Goal: Information Seeking & Learning: Learn about a topic

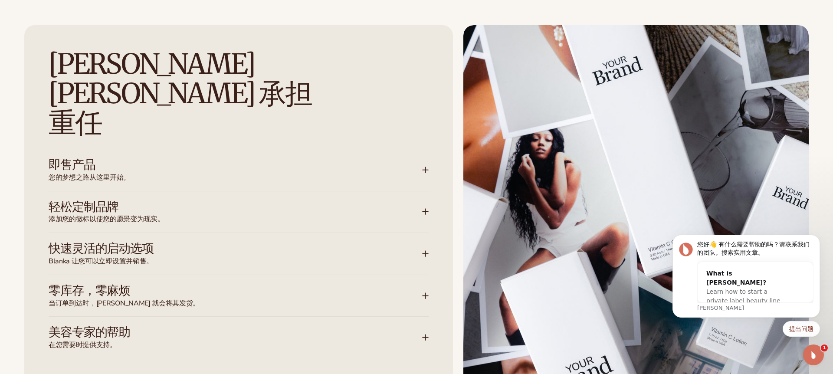
scroll to position [1097, 0]
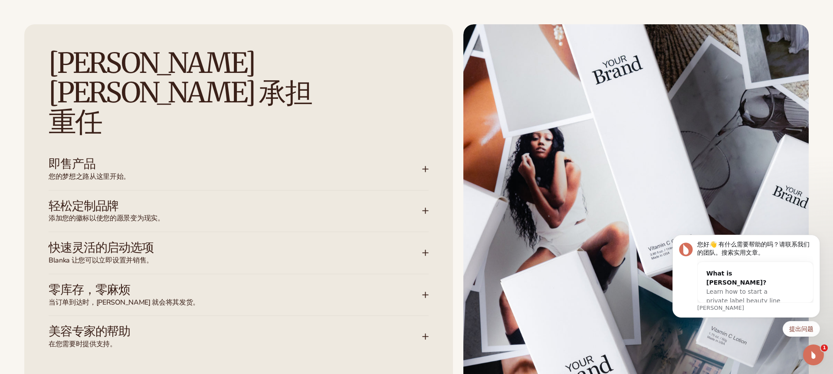
click at [427, 253] on icon at bounding box center [426, 253] width 6 height 0
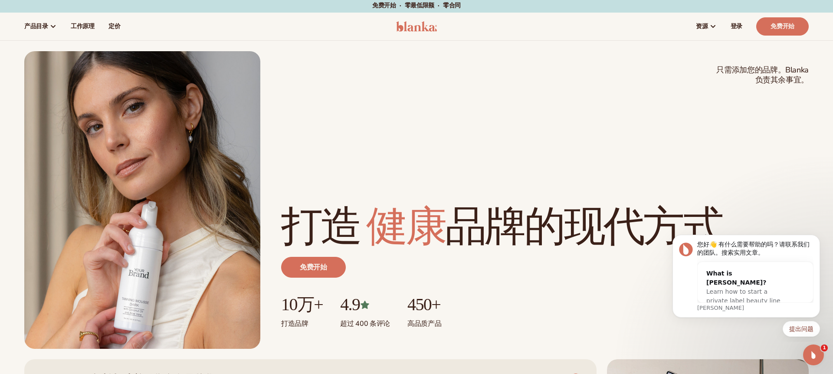
scroll to position [0, 0]
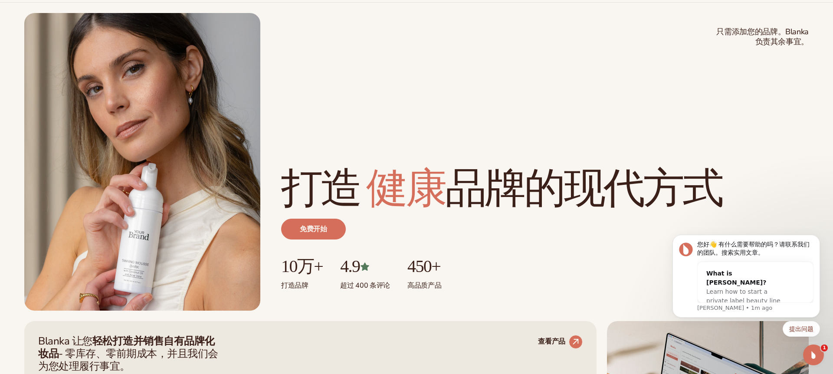
click at [549, 295] on div "只需添加您的品牌。Blanka 负责其余事宜。 美容、护肤、健康、化妆 打造 健康 品牌的 现代方式 免费开始 10万+ 打造 品牌 4.9 超过 400 条…" at bounding box center [545, 239] width 528 height 144
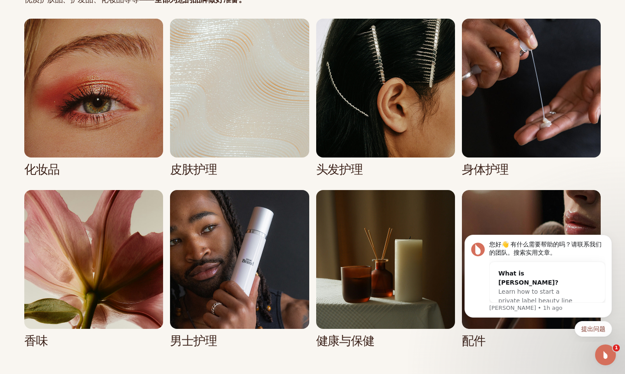
scroll to position [1759, 0]
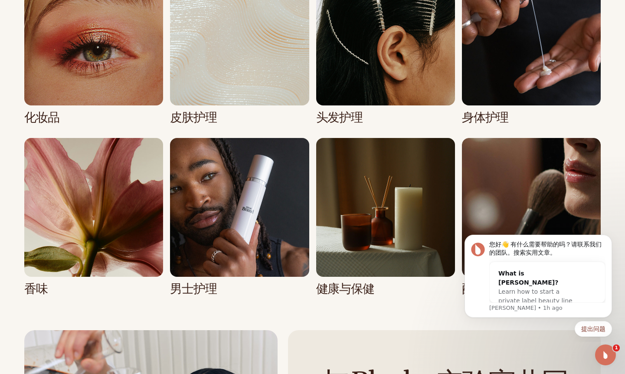
click at [88, 56] on link "1 / 8" at bounding box center [93, 46] width 139 height 158
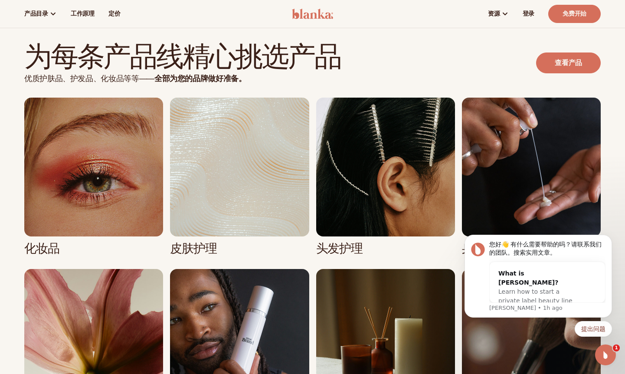
scroll to position [1579, 0]
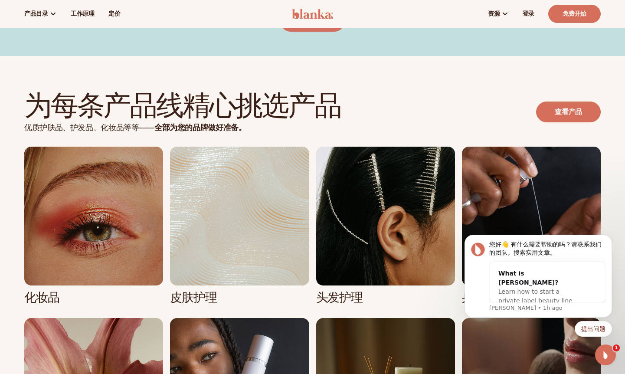
drag, startPoint x: 100, startPoint y: 196, endPoint x: 136, endPoint y: 184, distance: 38.0
click at [100, 196] on link "1 / 8" at bounding box center [93, 226] width 139 height 158
click at [576, 107] on font "查看产品" at bounding box center [568, 112] width 27 height 10
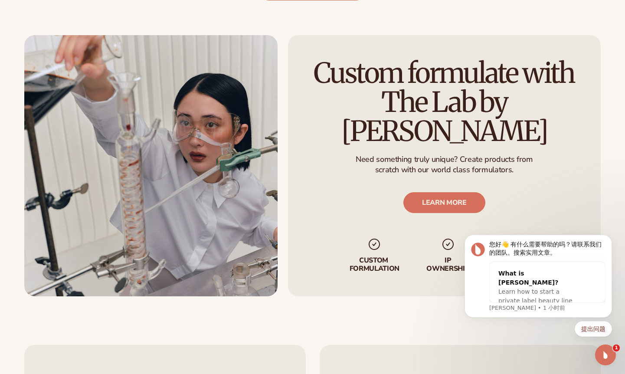
scroll to position [1028, 0]
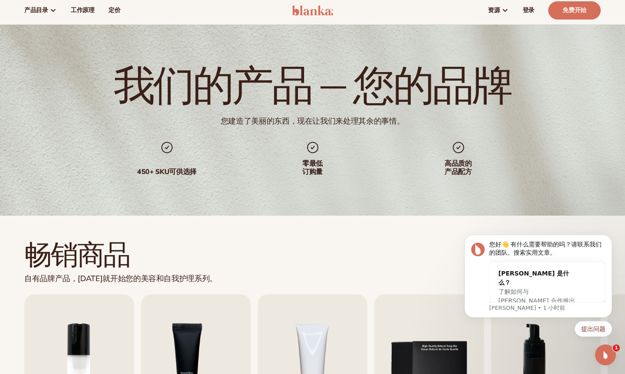
scroll to position [18, 0]
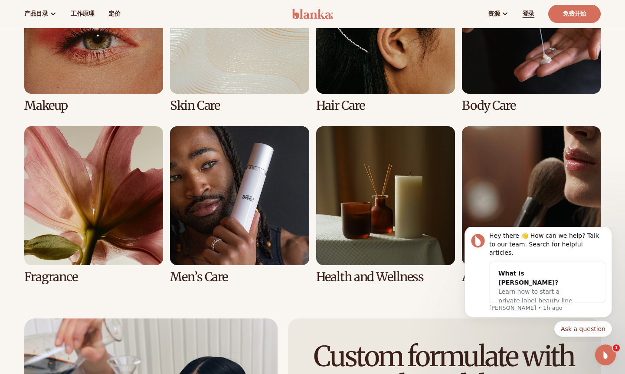
scroll to position [1696, 0]
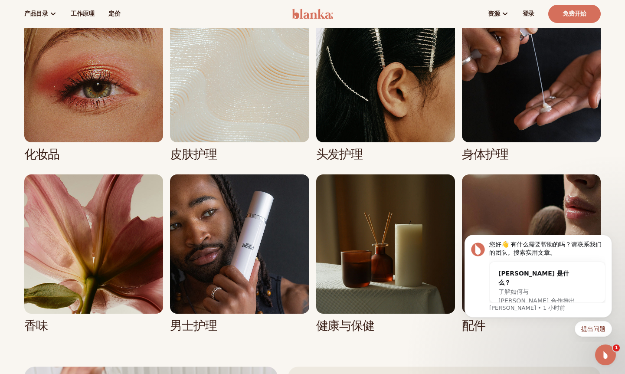
click at [376, 135] on div "化妆品 皮肤护理 头发护理" at bounding box center [312, 167] width 577 height 329
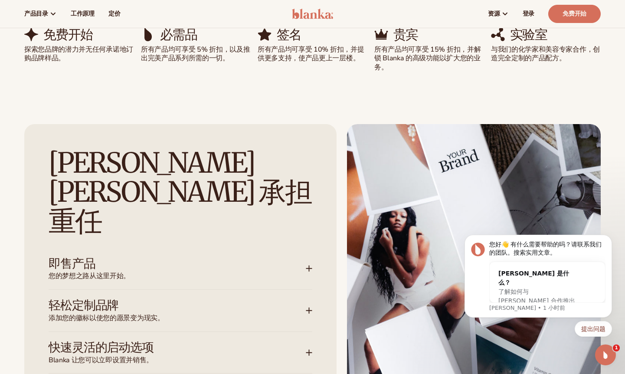
scroll to position [953, 0]
